Goal: Transaction & Acquisition: Purchase product/service

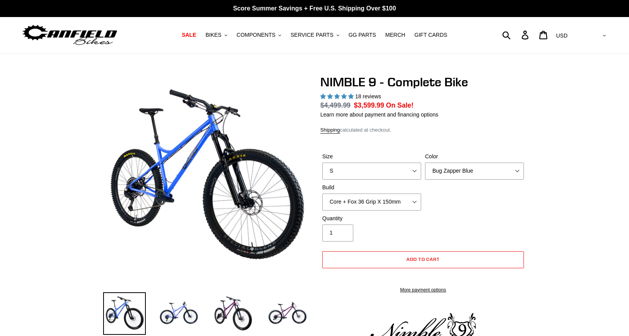
select select "highest-rating"
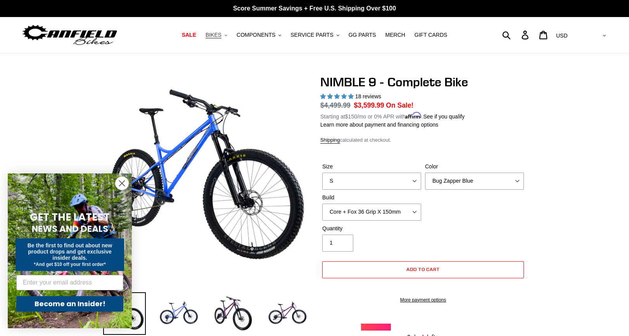
click at [215, 33] on span "BIKES" at bounding box center [213, 35] width 16 height 7
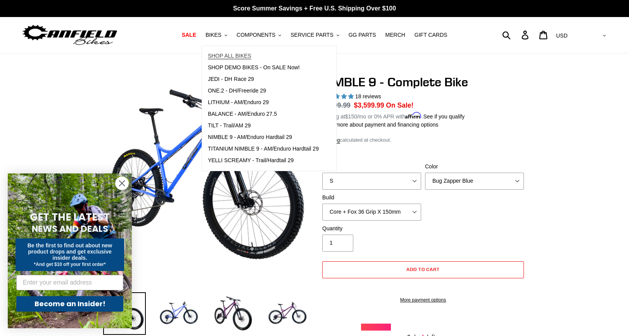
click at [221, 57] on span "SHOP ALL BIKES" at bounding box center [229, 56] width 43 height 7
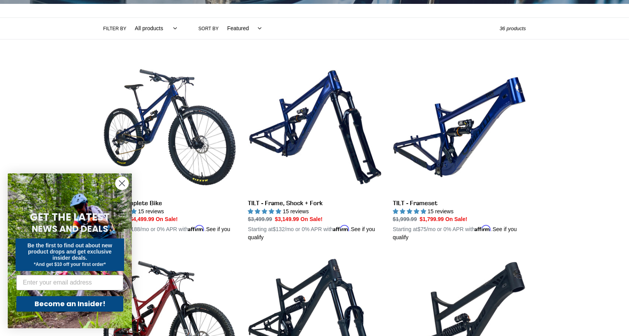
scroll to position [177, 0]
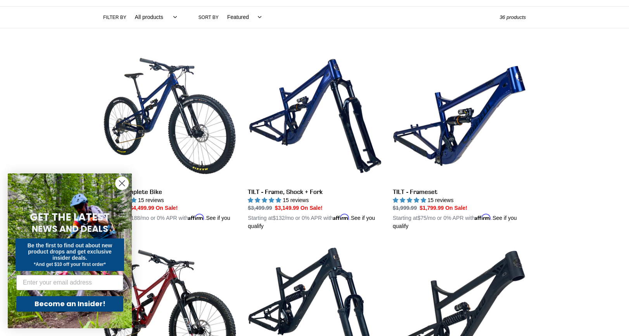
click at [124, 184] on circle "Close dialog" at bounding box center [121, 183] width 13 height 13
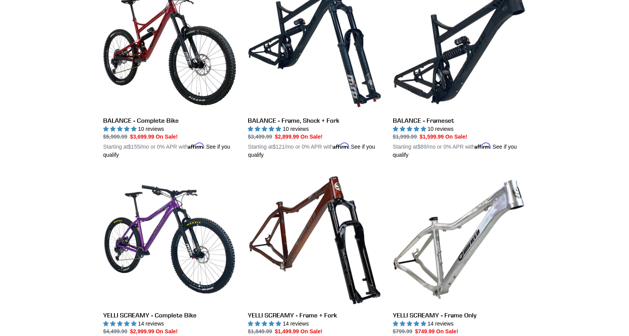
scroll to position [191, 0]
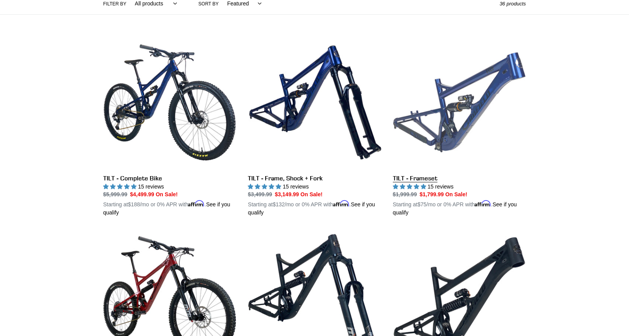
click at [433, 179] on link "TILT - Frameset" at bounding box center [459, 126] width 133 height 181
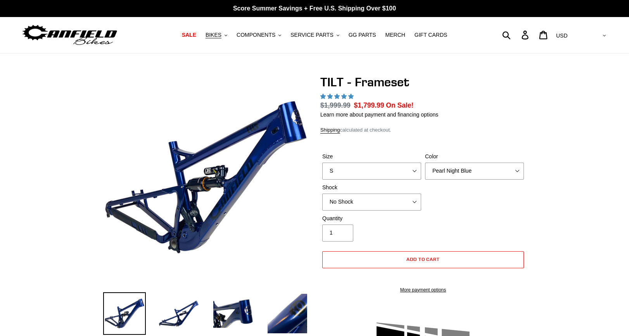
select select "highest-rating"
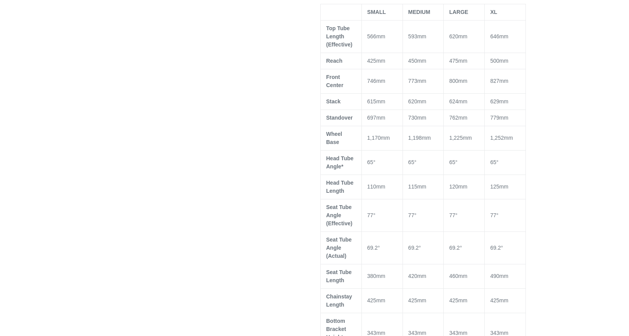
scroll to position [393, 0]
